Goal: Task Accomplishment & Management: Use online tool/utility

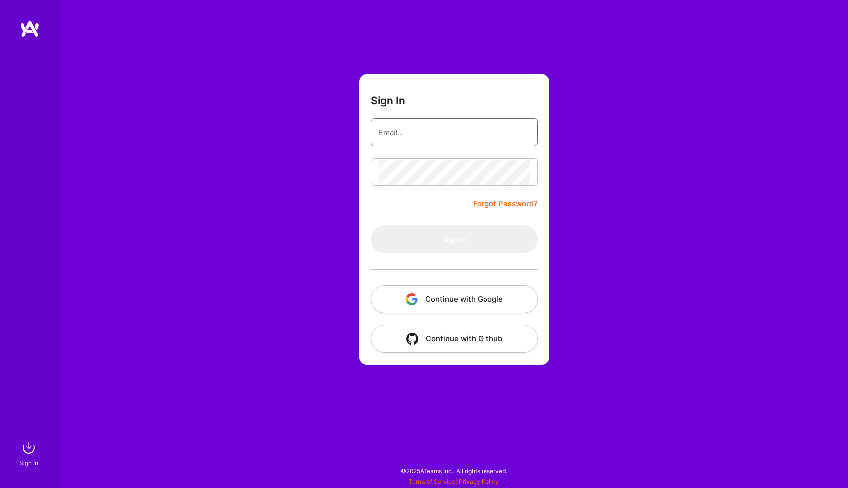
type input "[EMAIL_ADDRESS][DOMAIN_NAME]"
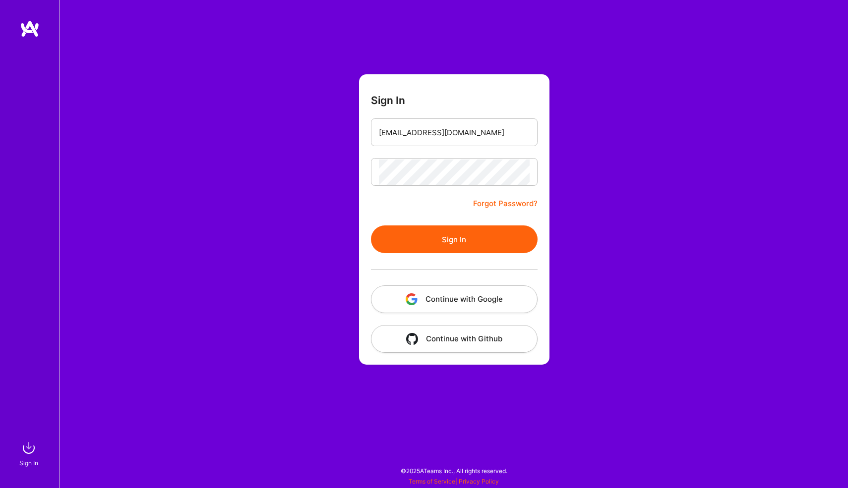
click at [422, 228] on button "Sign In" at bounding box center [454, 240] width 167 height 28
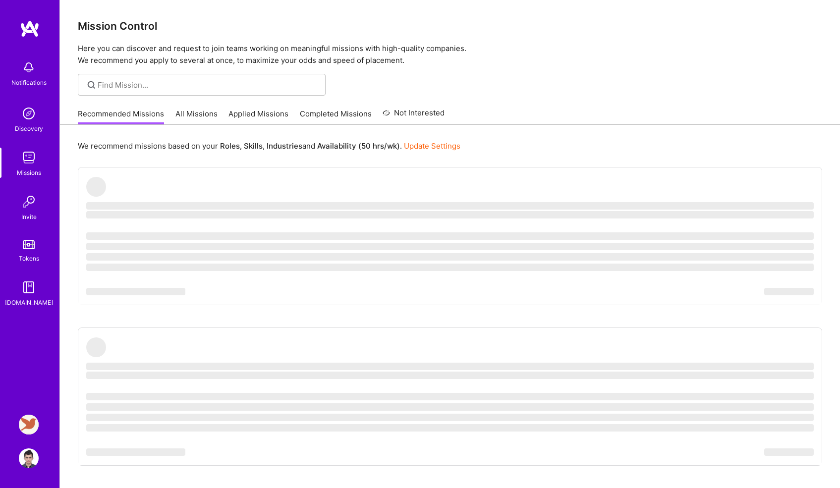
click at [28, 426] on img at bounding box center [29, 425] width 20 height 20
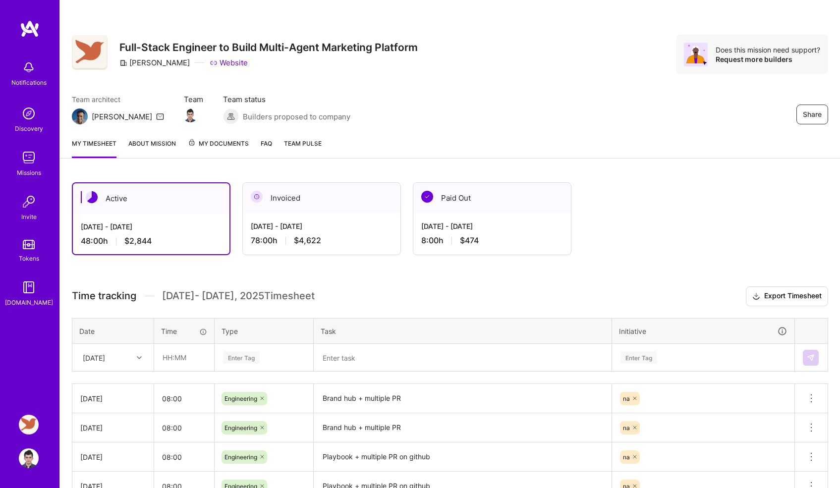
click at [37, 157] on img at bounding box center [29, 158] width 20 height 20
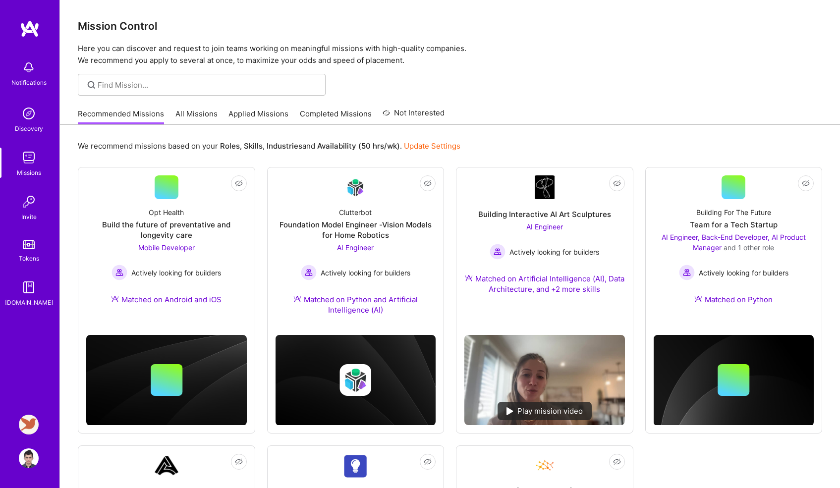
click at [307, 114] on link "Completed Missions" at bounding box center [336, 117] width 72 height 16
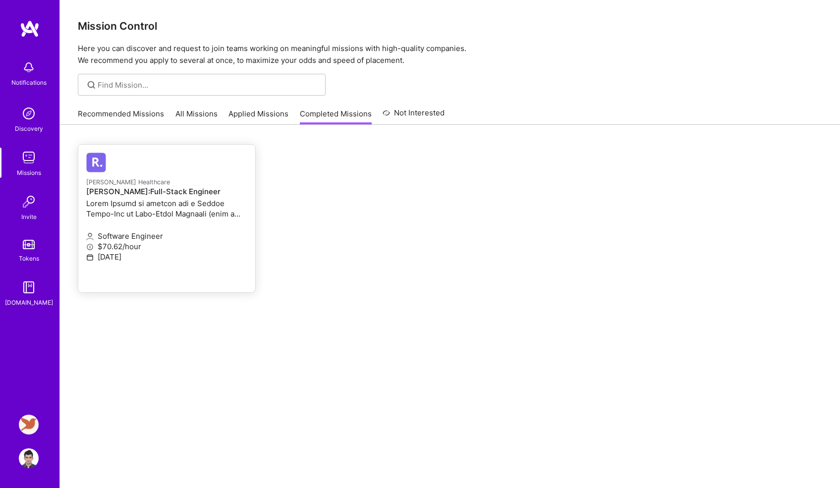
click at [206, 187] on p "[PERSON_NAME] Healthcare" at bounding box center [166, 181] width 161 height 11
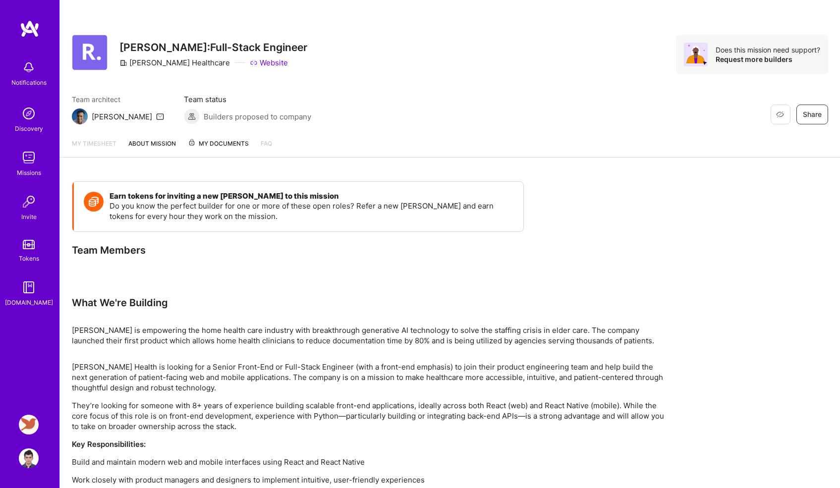
click at [210, 144] on span "My Documents" at bounding box center [218, 143] width 61 height 11
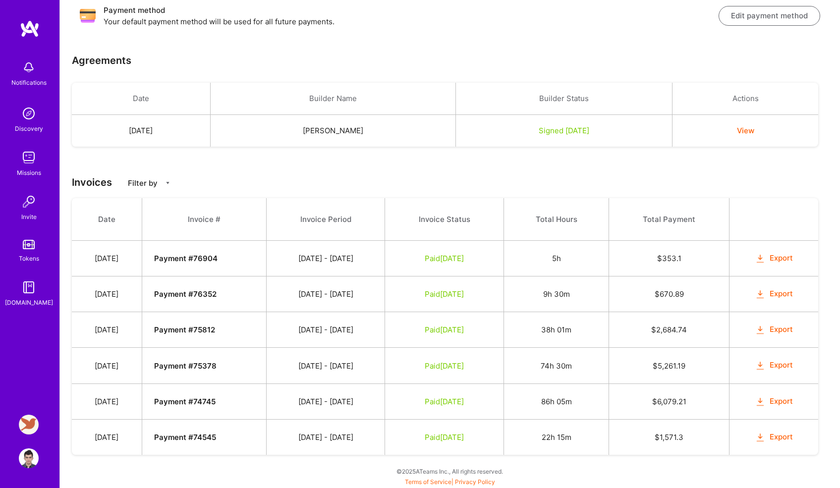
scroll to position [187, 0]
click at [772, 257] on button "Export" at bounding box center [774, 257] width 39 height 11
